Goal: Transaction & Acquisition: Download file/media

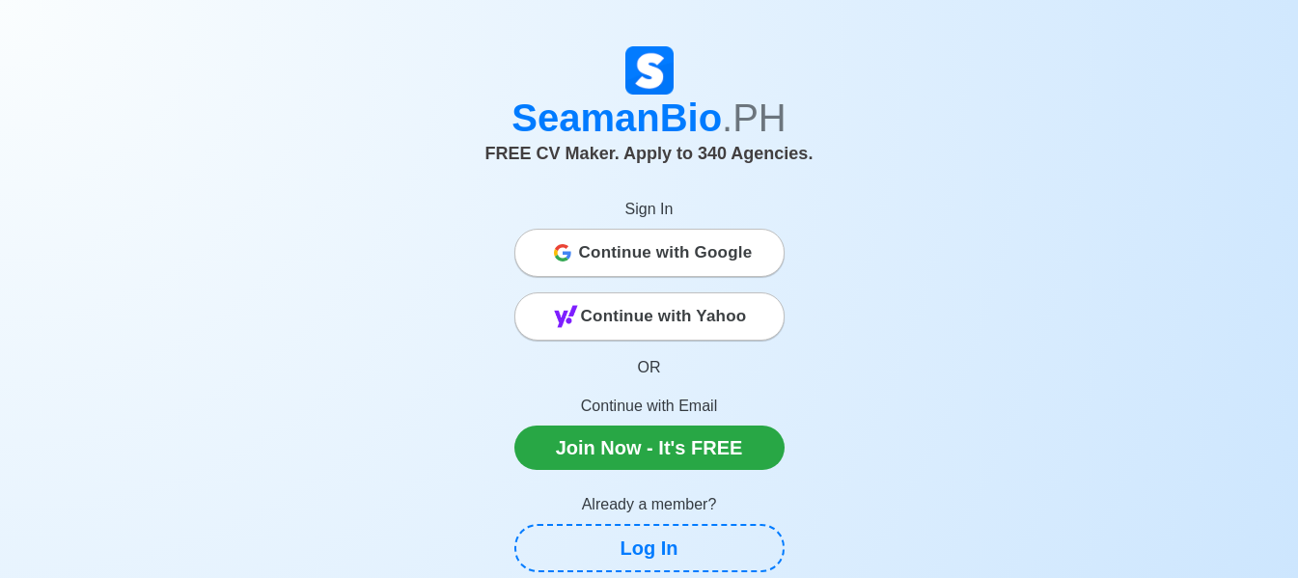
click at [733, 255] on span "Continue with Google" at bounding box center [666, 253] width 174 height 39
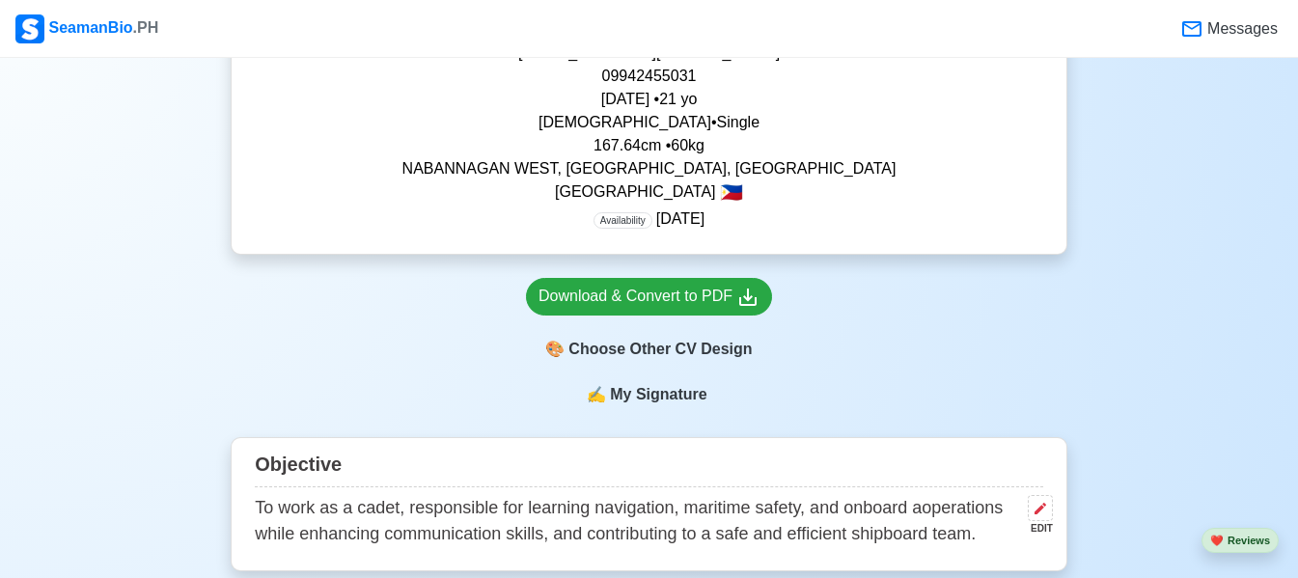
scroll to position [571, 0]
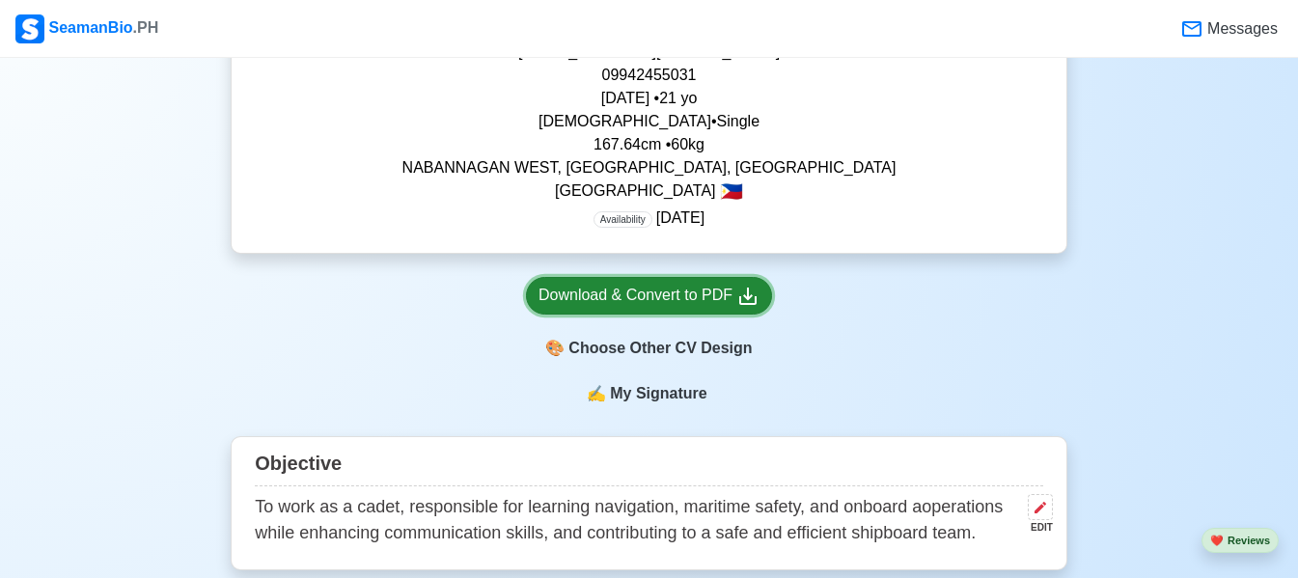
click at [602, 306] on div "Download & Convert to PDF" at bounding box center [648, 296] width 221 height 24
